Goal: Find contact information: Find contact information

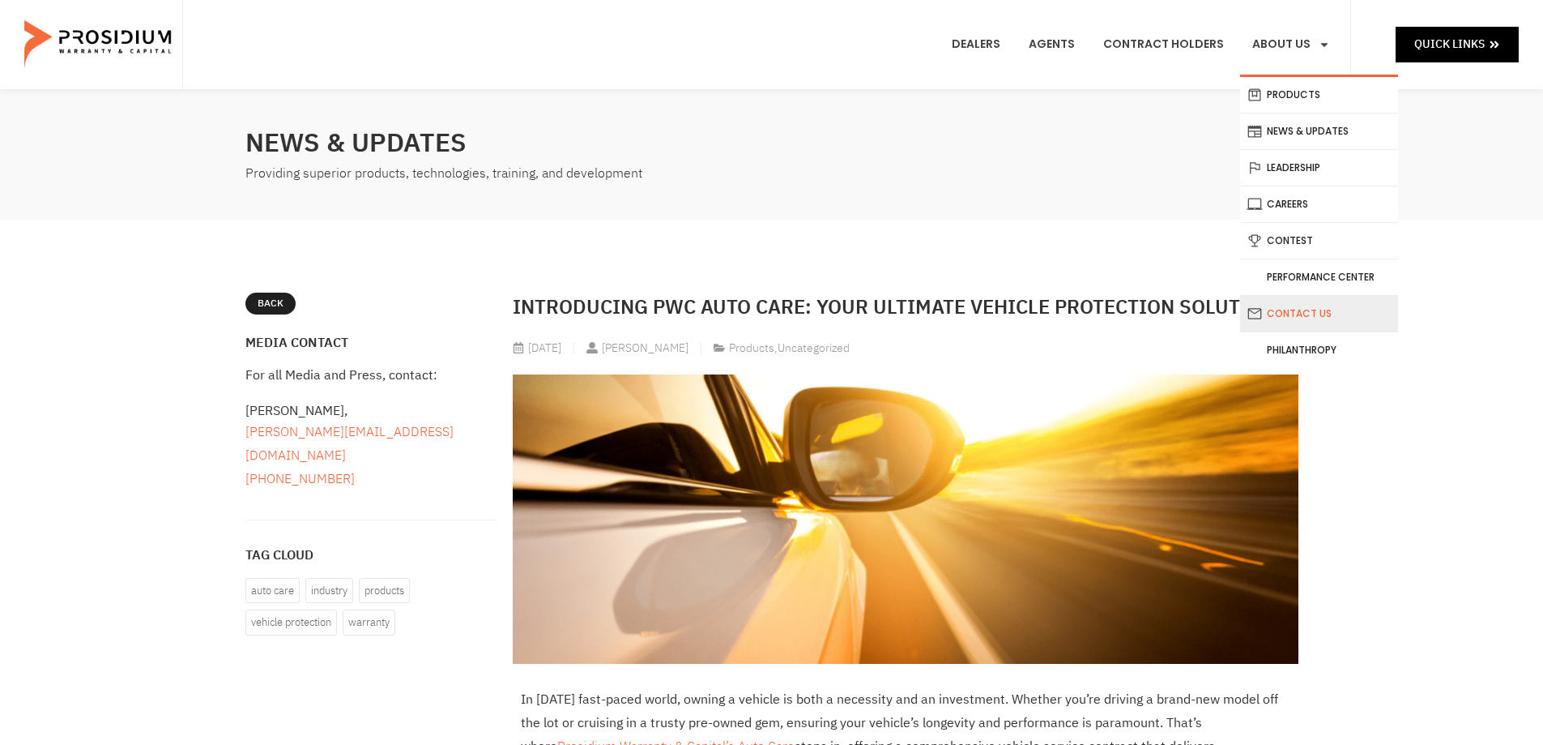
click at [1323, 315] on link "Contact Us" at bounding box center [1319, 314] width 158 height 36
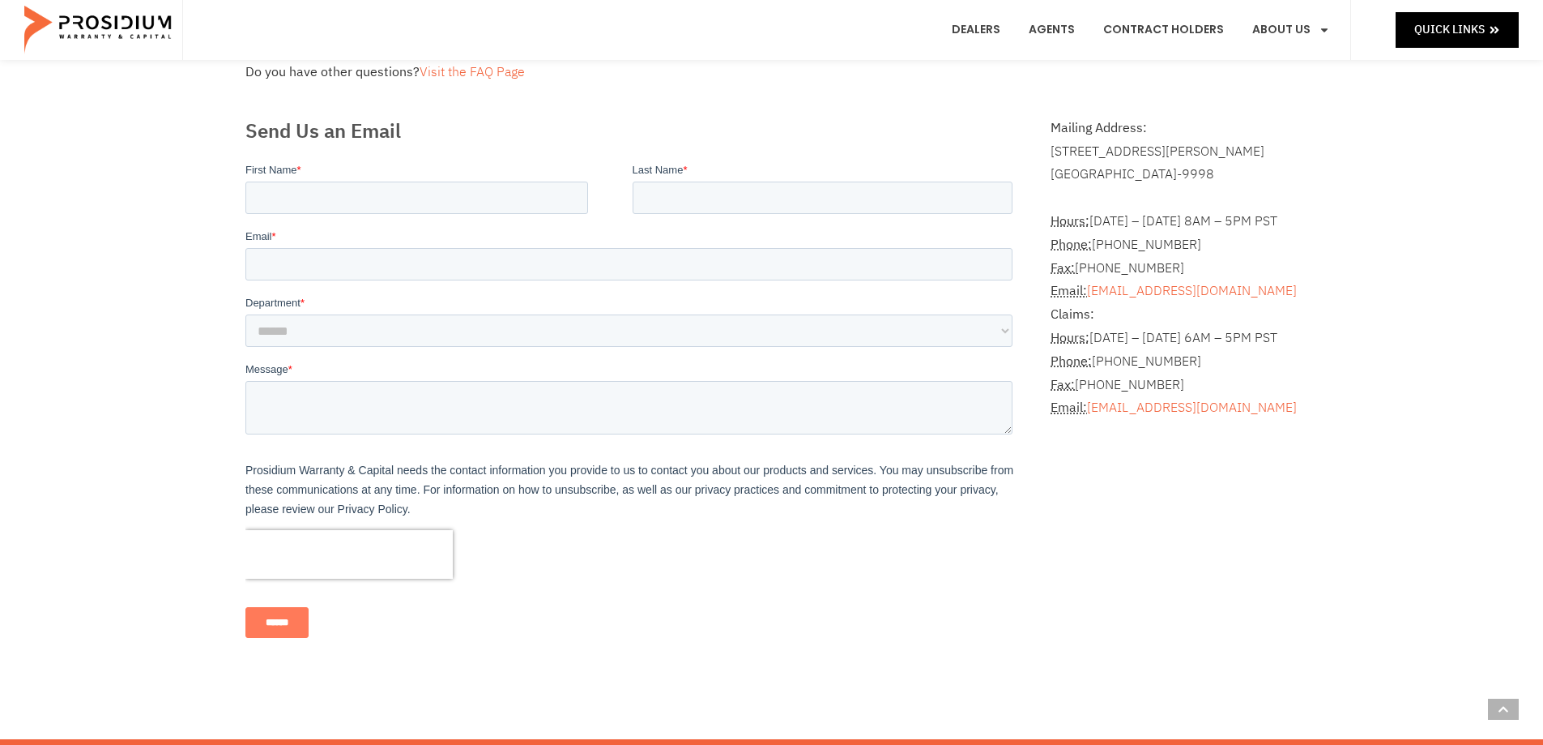
scroll to position [324, 0]
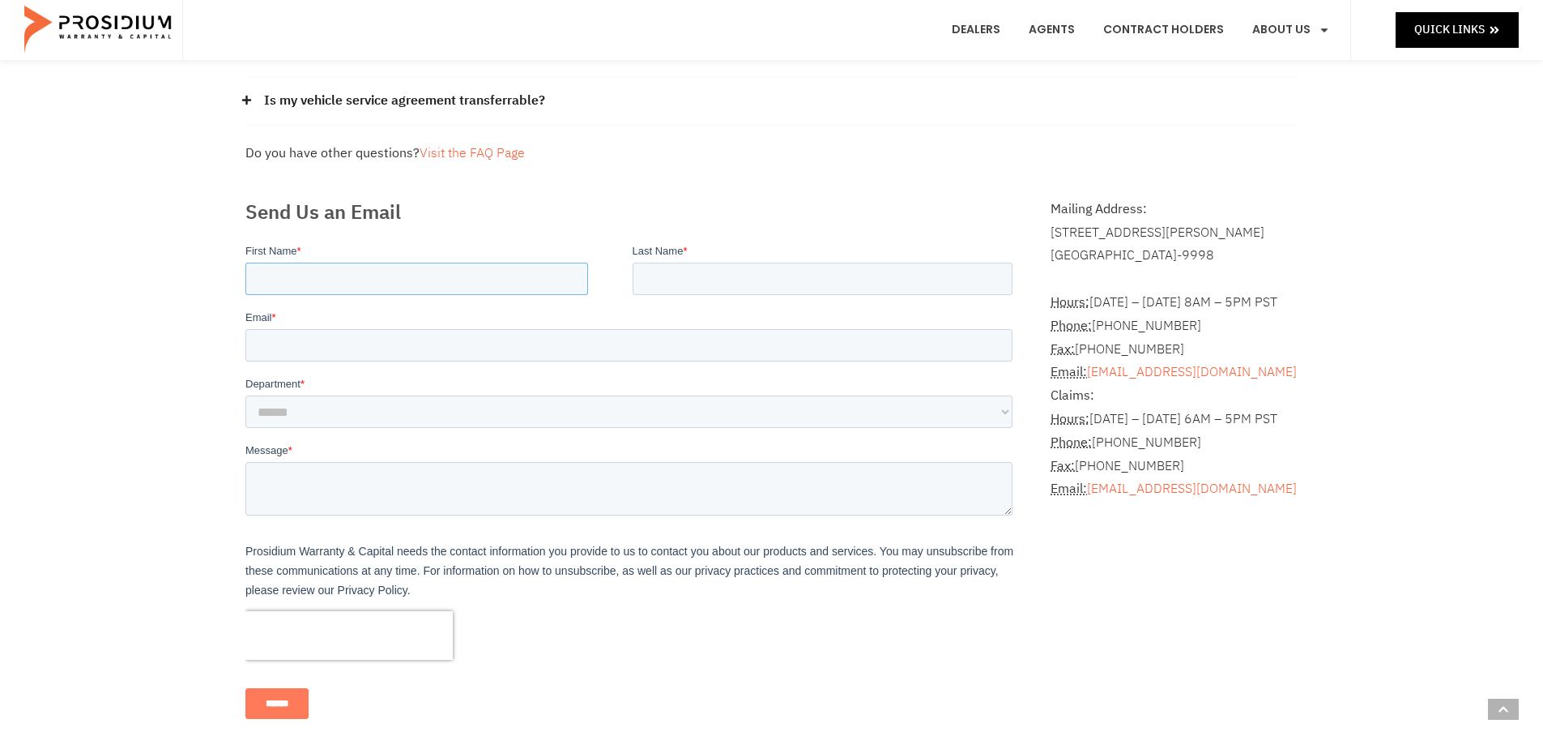
click at [383, 275] on input "First Name *" at bounding box center [416, 278] width 343 height 32
click at [452, 496] on textarea "Message *" at bounding box center [628, 487] width 767 height 53
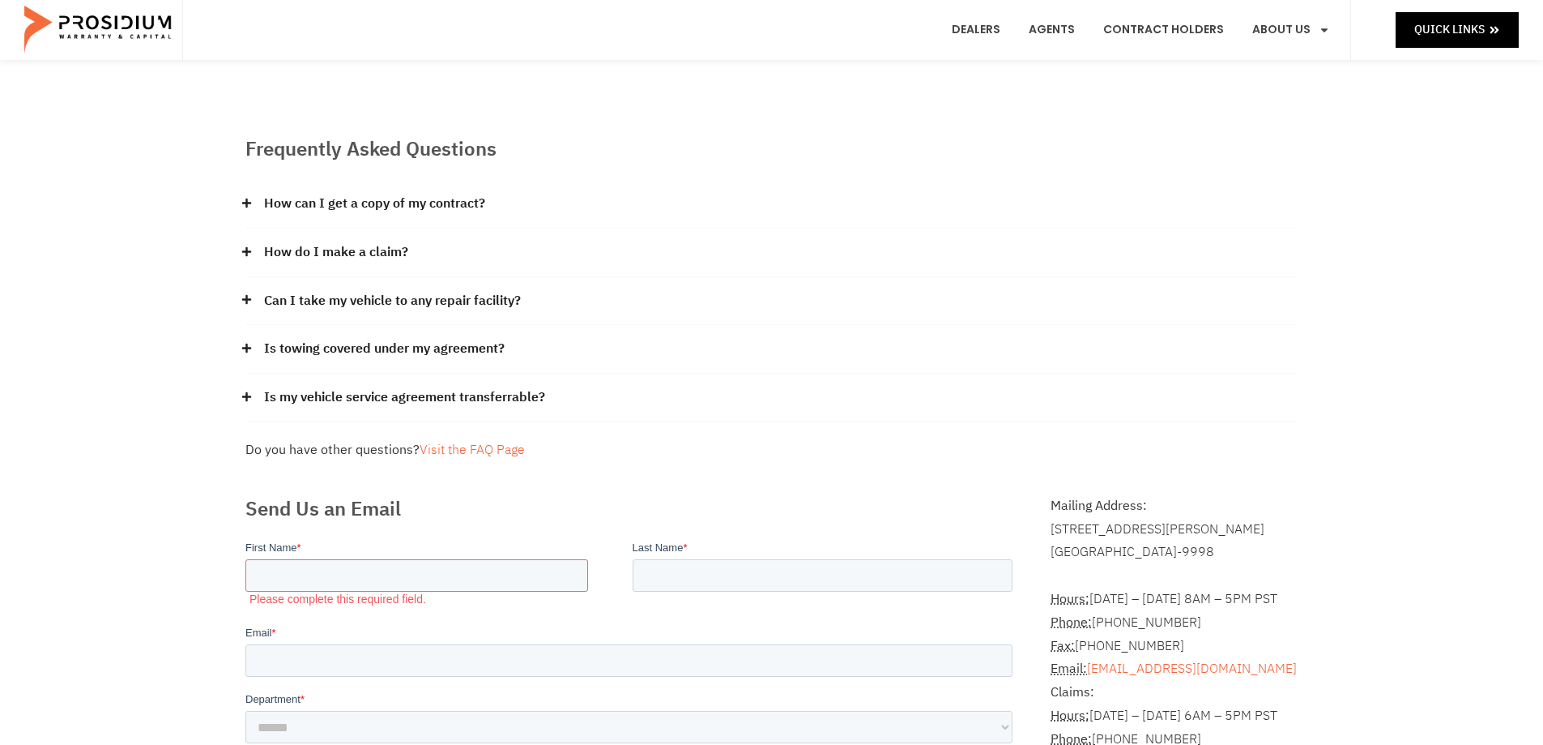
scroll to position [0, 0]
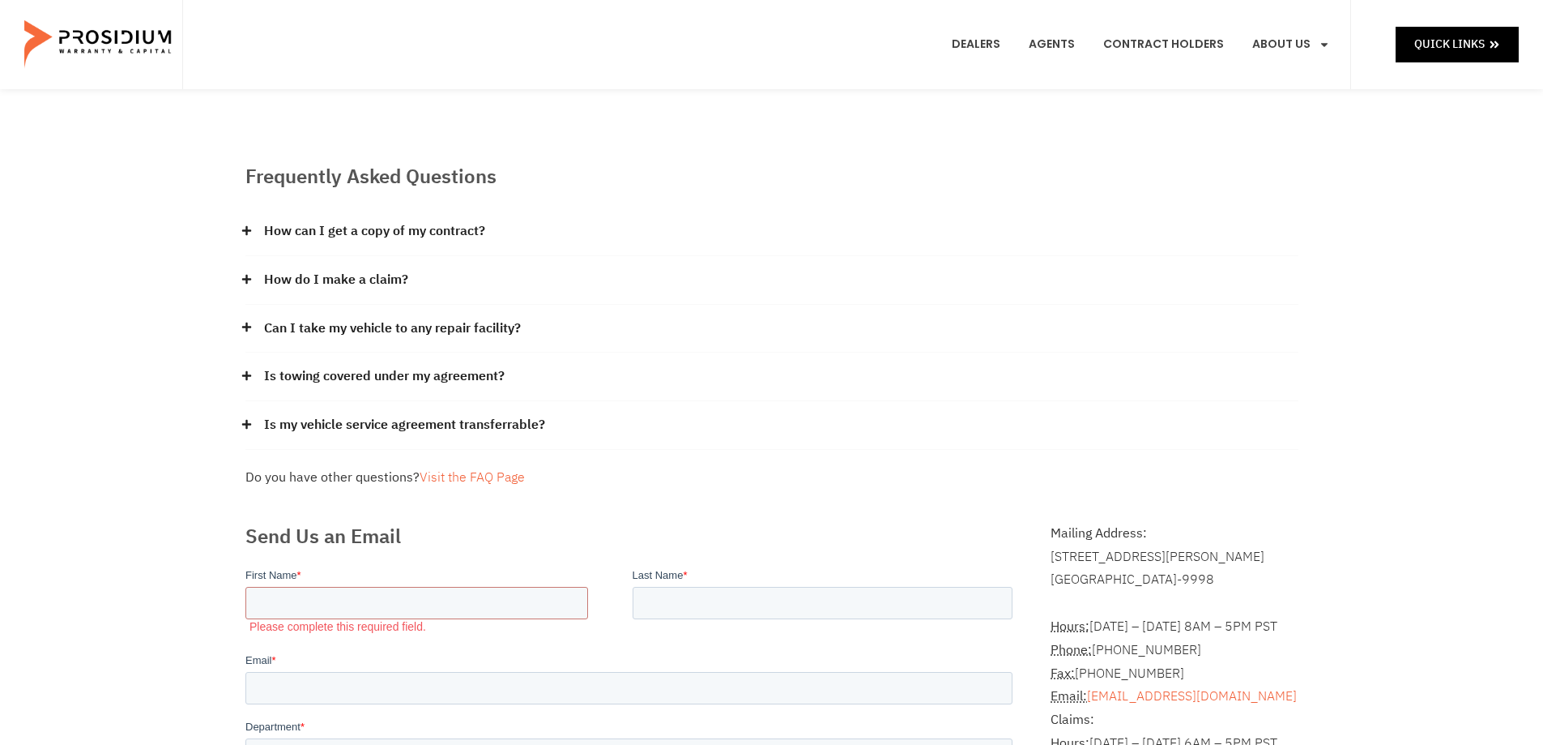
drag, startPoint x: 254, startPoint y: 328, endPoint x: 119, endPoint y: 334, distance: 135.4
click at [117, 332] on div "Frequently Asked Questions How can I get a copy of my contract? Please contact …" at bounding box center [771, 633] width 1543 height 1088
click at [241, 426] on icon at bounding box center [246, 424] width 11 height 11
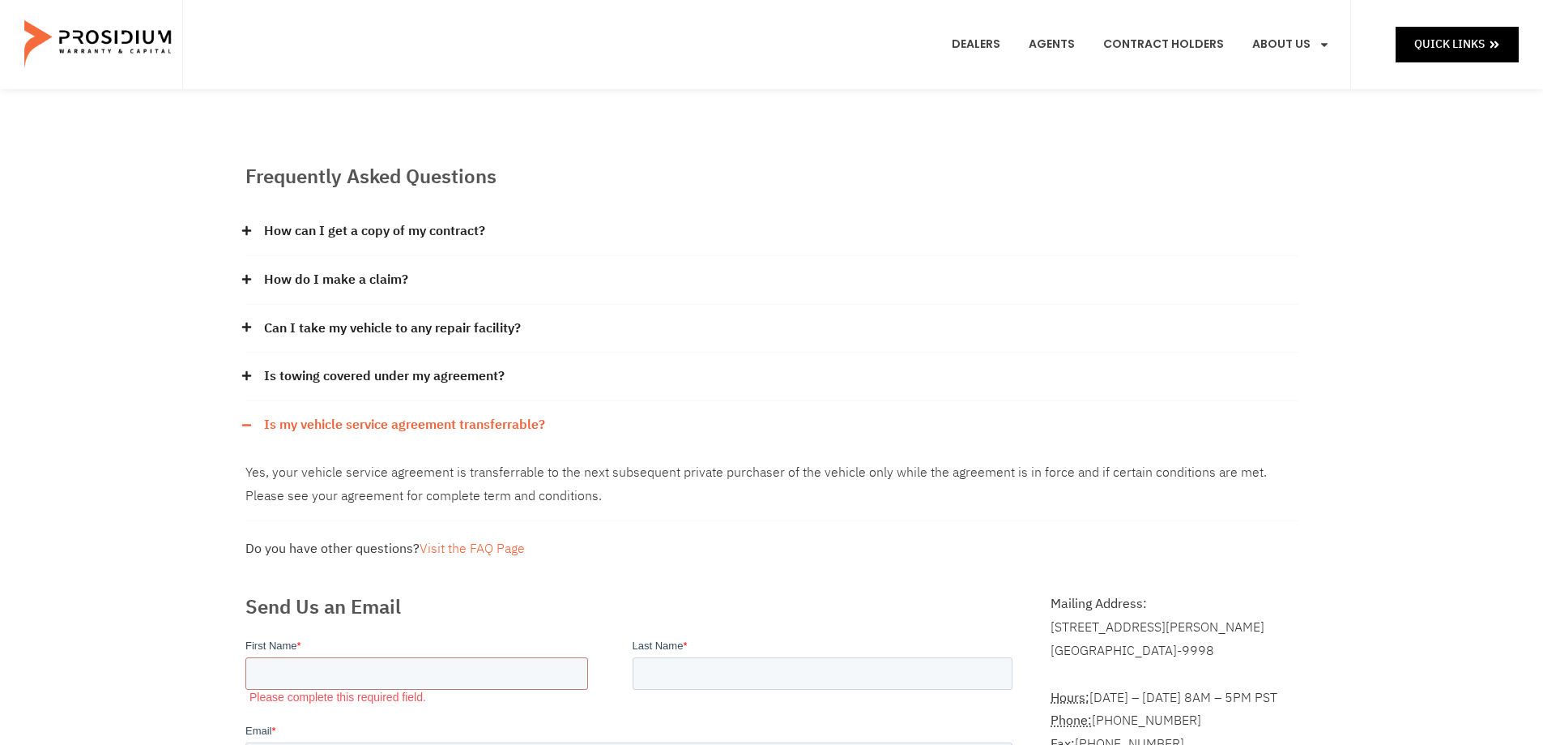
click at [247, 378] on icon at bounding box center [245, 375] width 9 height 9
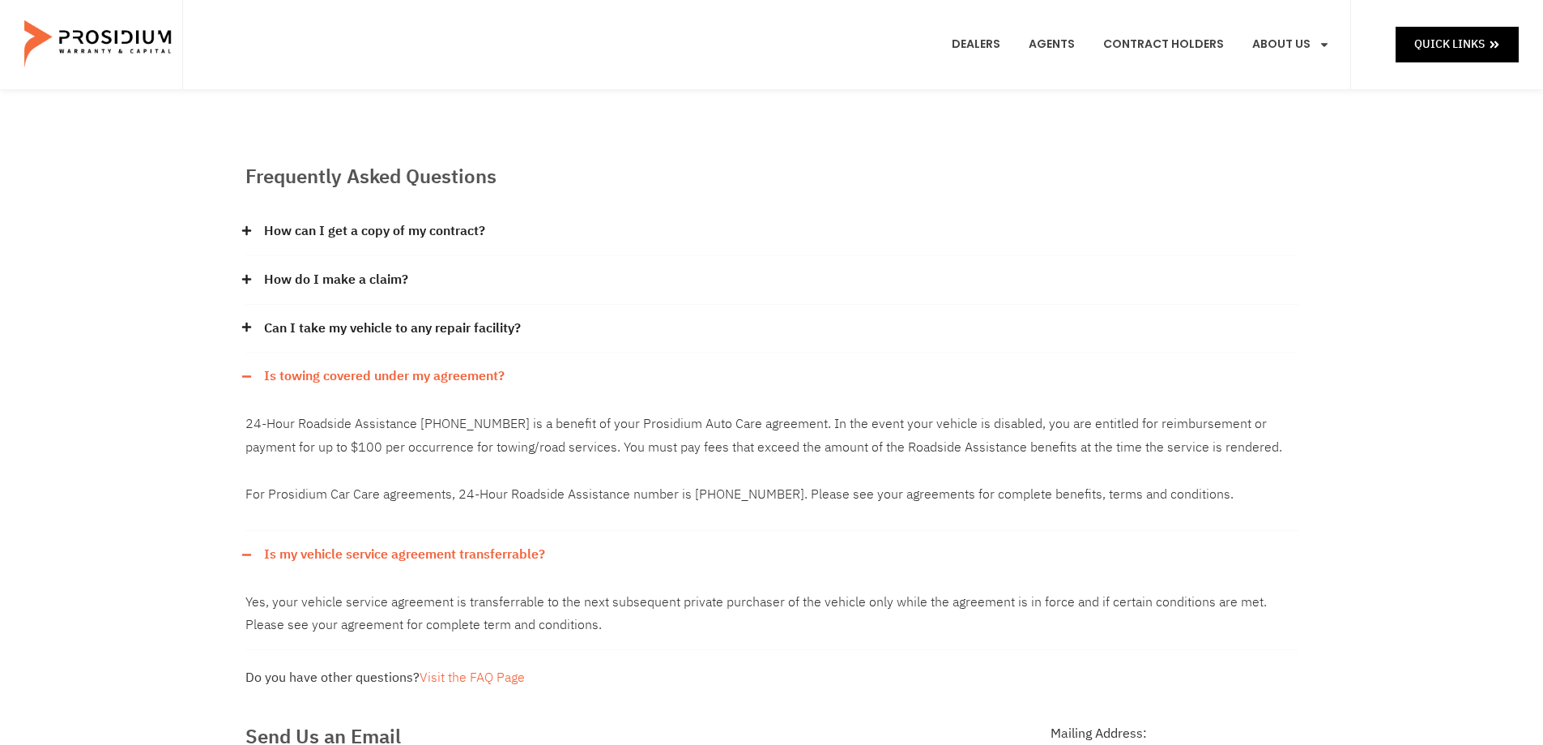
click at [245, 326] on icon at bounding box center [246, 327] width 11 height 11
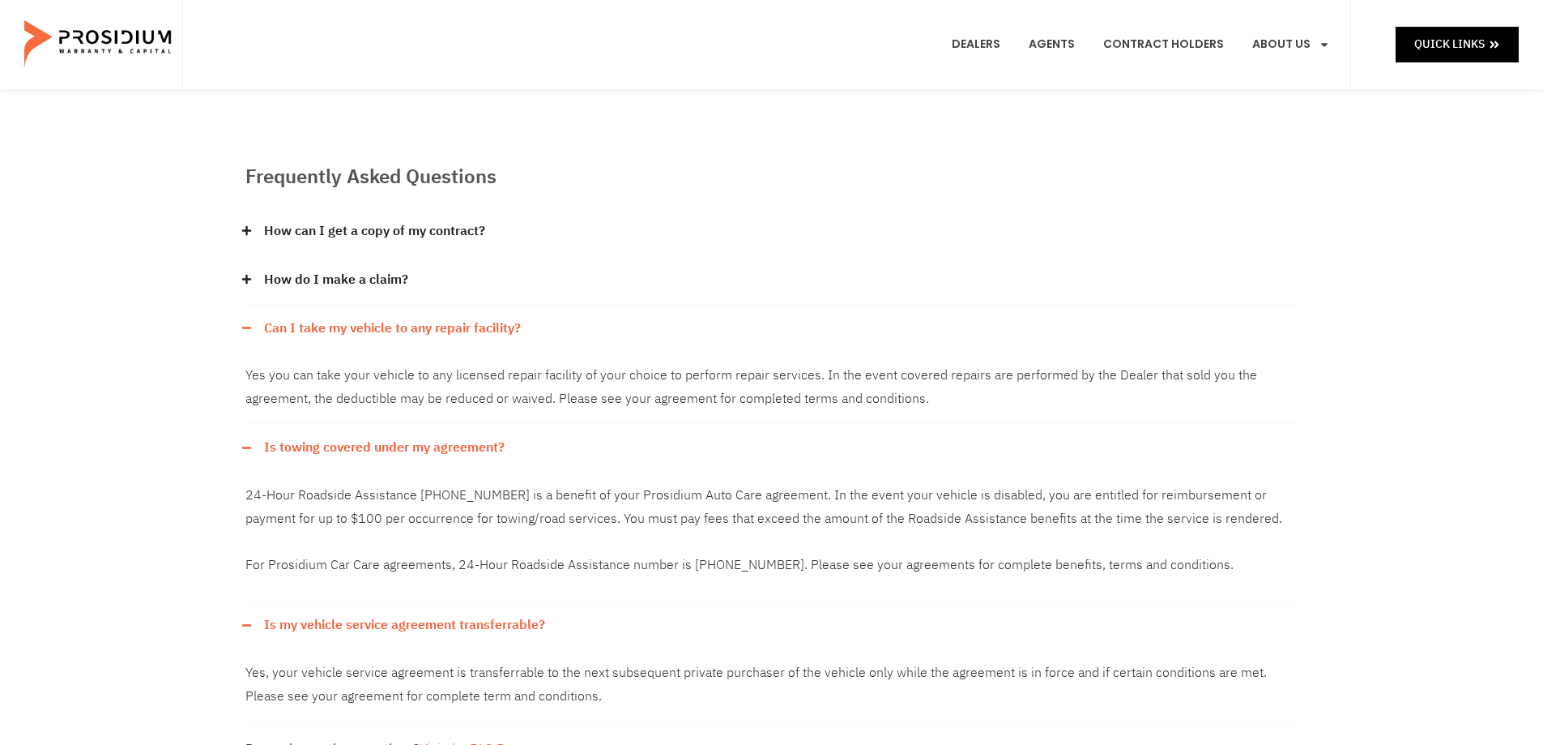
click at [247, 276] on icon at bounding box center [245, 279] width 9 height 9
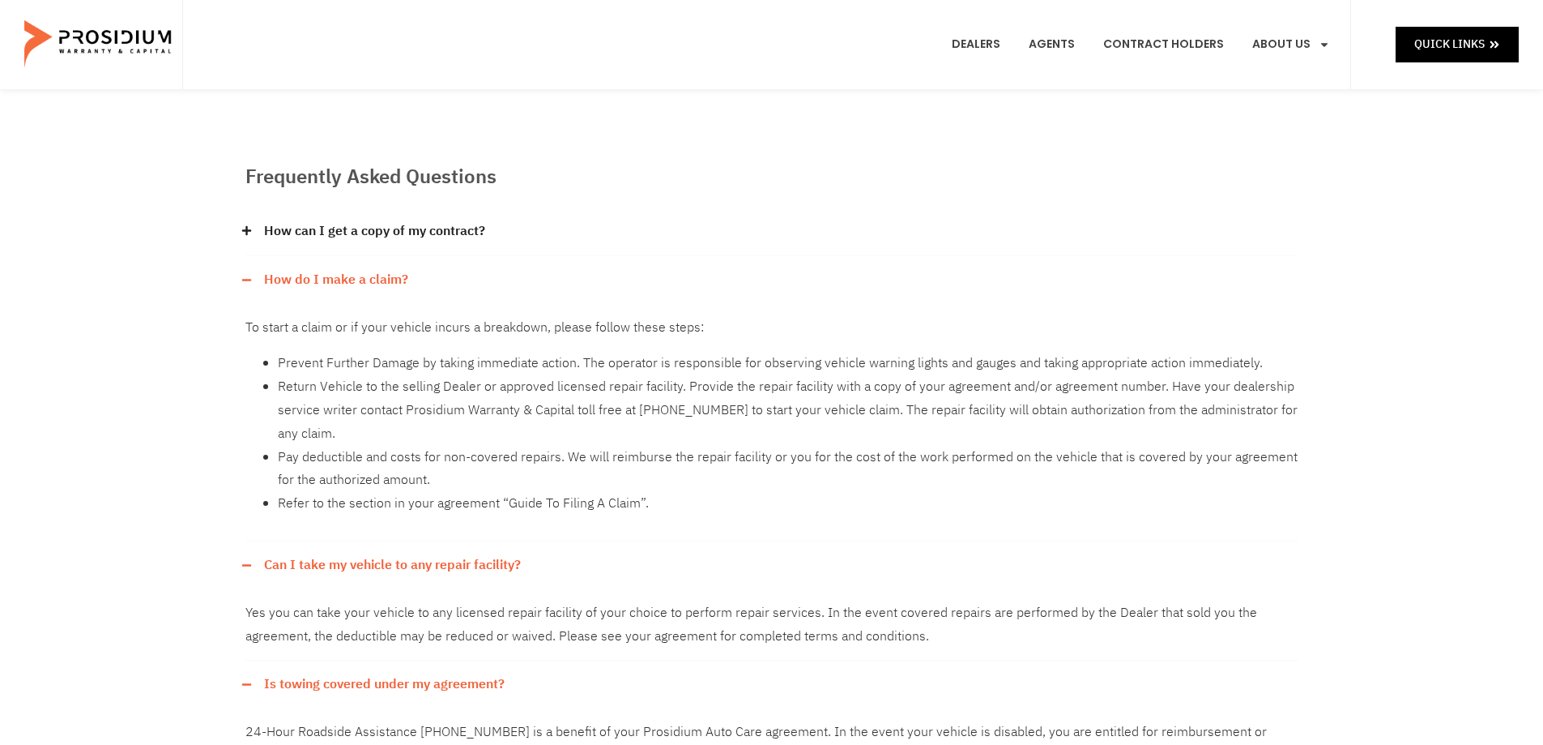
click at [250, 226] on icon at bounding box center [246, 230] width 11 height 11
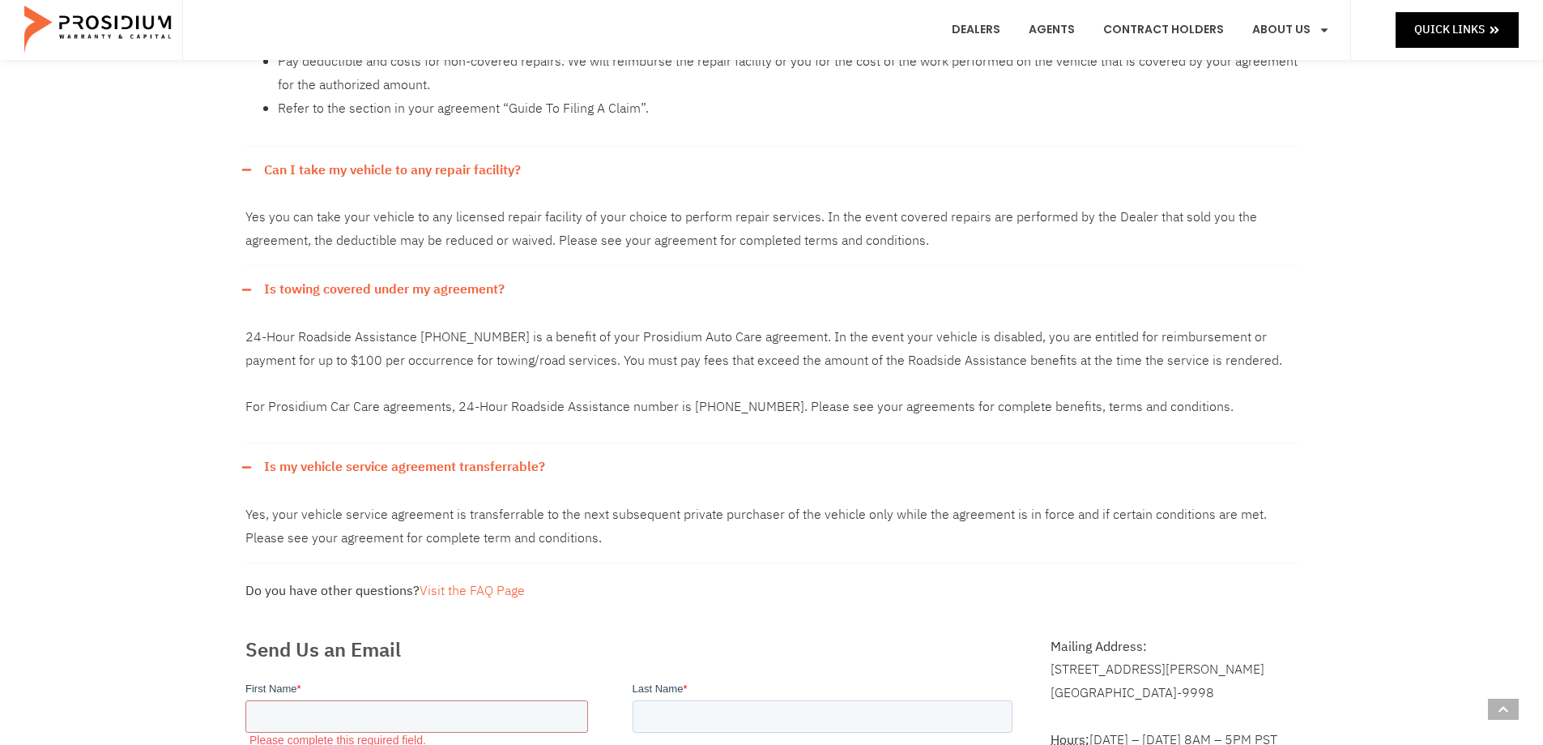
scroll to position [486, 0]
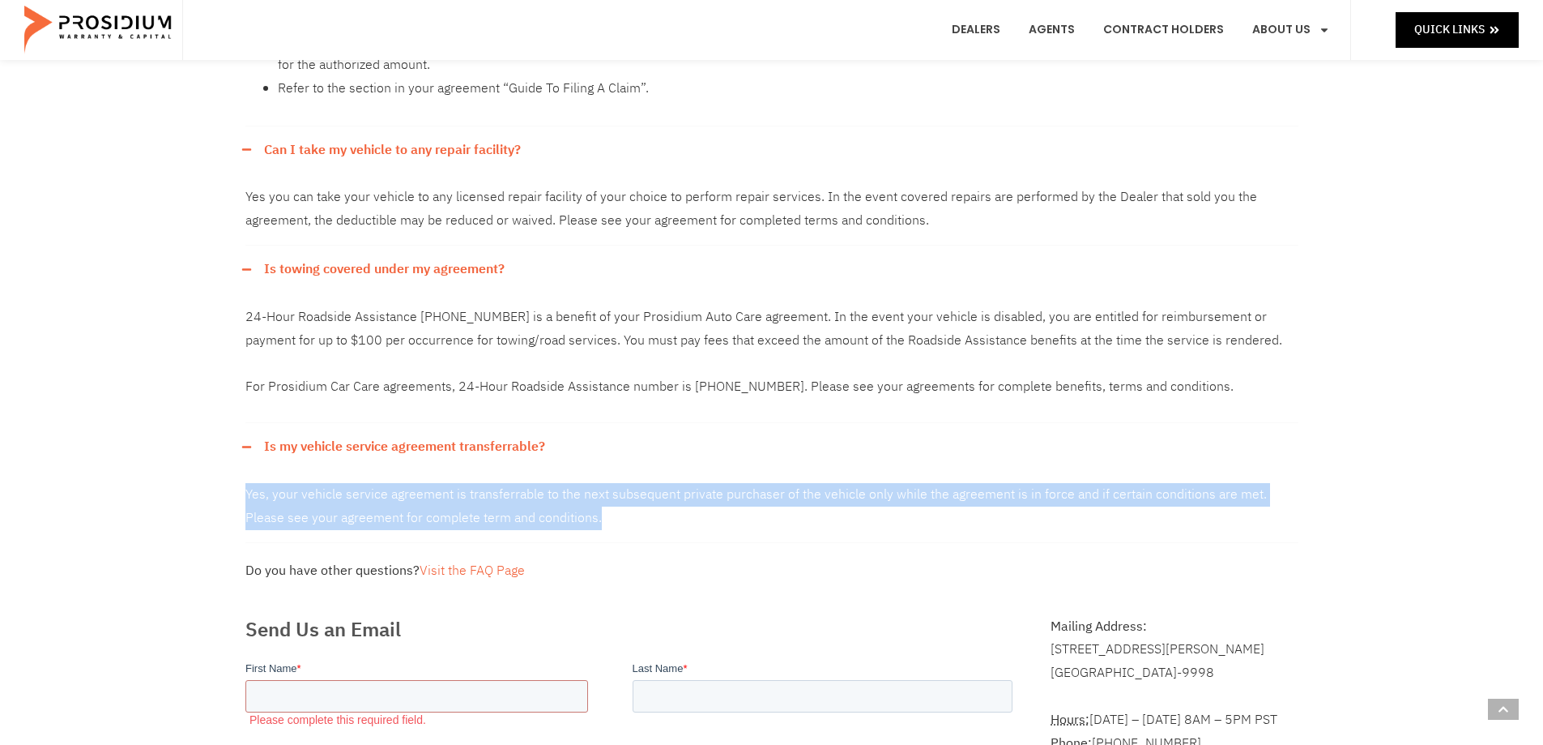
drag, startPoint x: 245, startPoint y: 492, endPoint x: 560, endPoint y: 516, distance: 316.1
click at [560, 516] on div "Yes, your vehicle service agreement is transferrable to the next subsequent pri…" at bounding box center [771, 507] width 1053 height 72
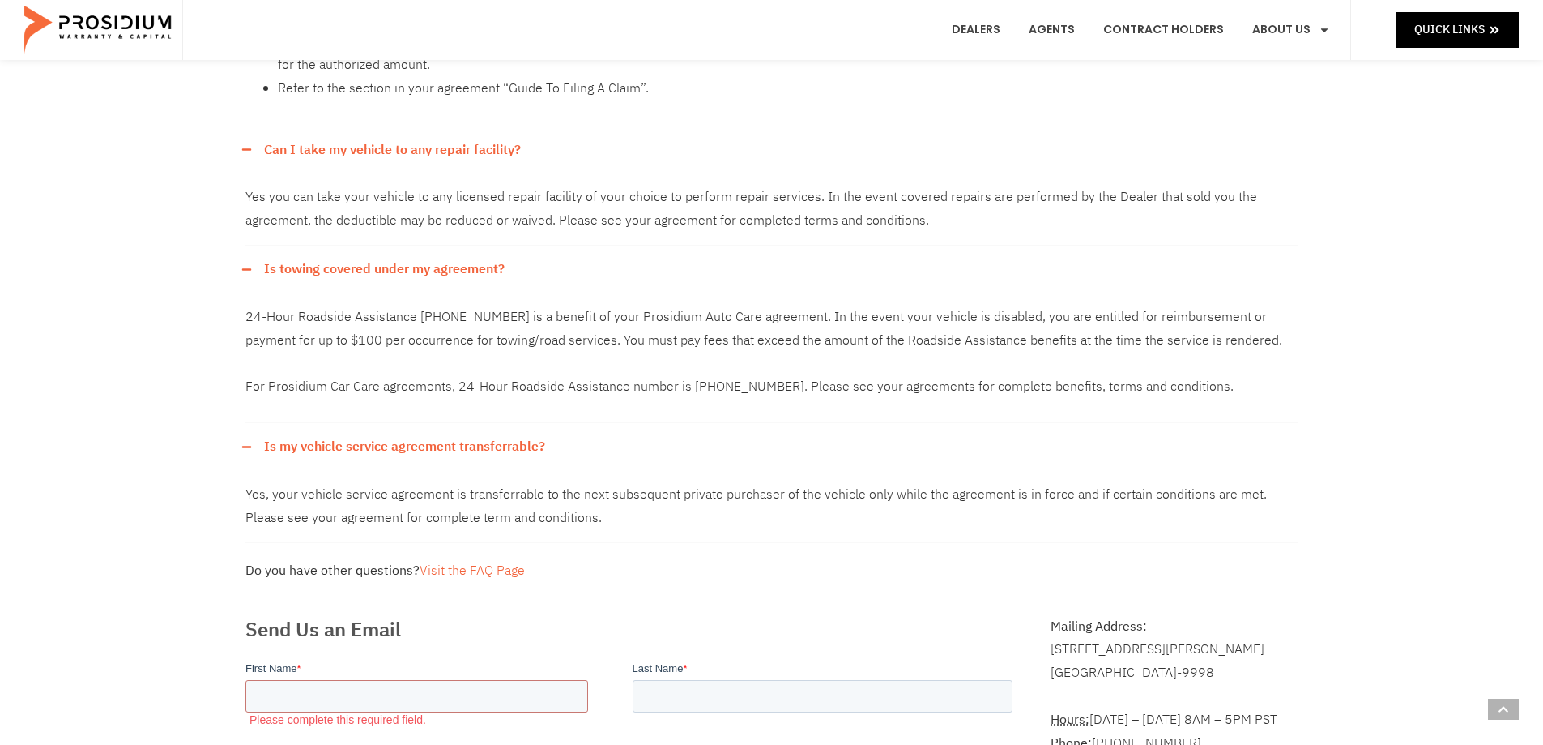
click at [267, 382] on p "24-Hour Roadside Assistance 877-211-8136 is a benefit of your Prosidium Auto Ca…" at bounding box center [771, 351] width 1053 height 93
